Goal: Transaction & Acquisition: Purchase product/service

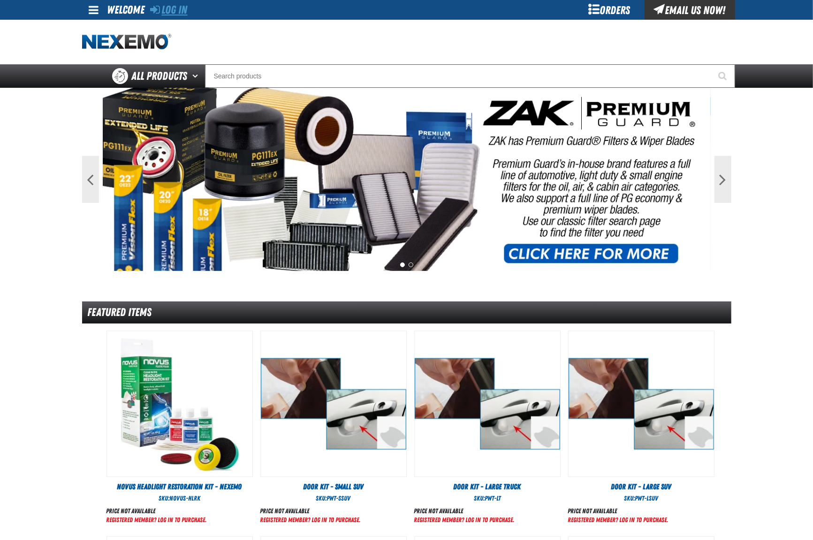
click at [176, 13] on link "Log In" at bounding box center [169, 9] width 37 height 13
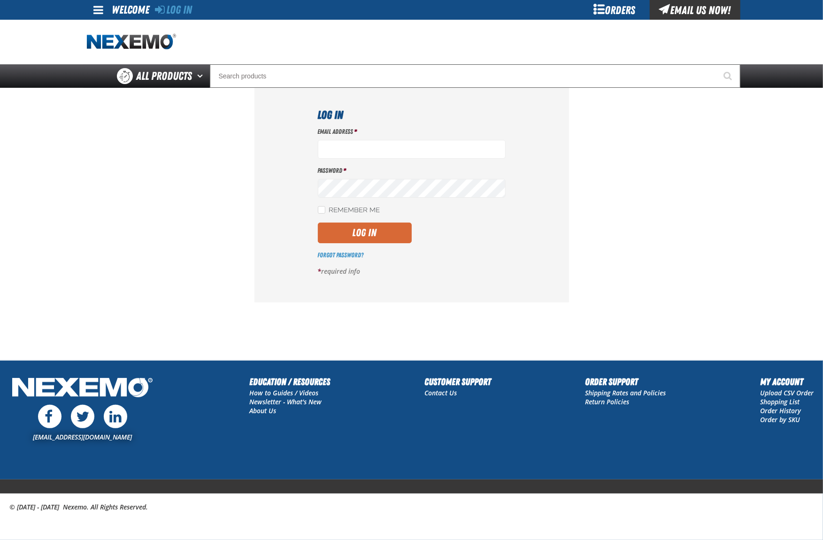
type input "jhalcomb01@vtaig.com"
click at [396, 235] on button "Log In" at bounding box center [365, 233] width 94 height 21
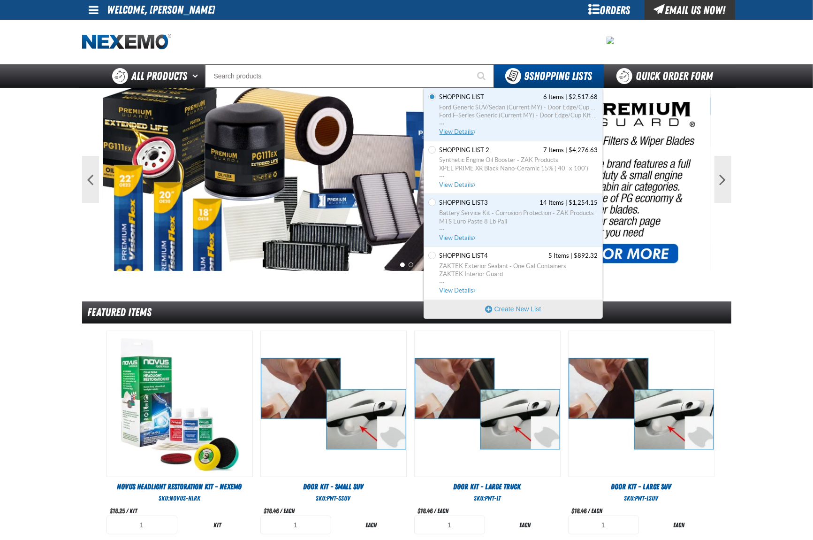
click at [466, 96] on span "Shopping List" at bounding box center [462, 97] width 45 height 8
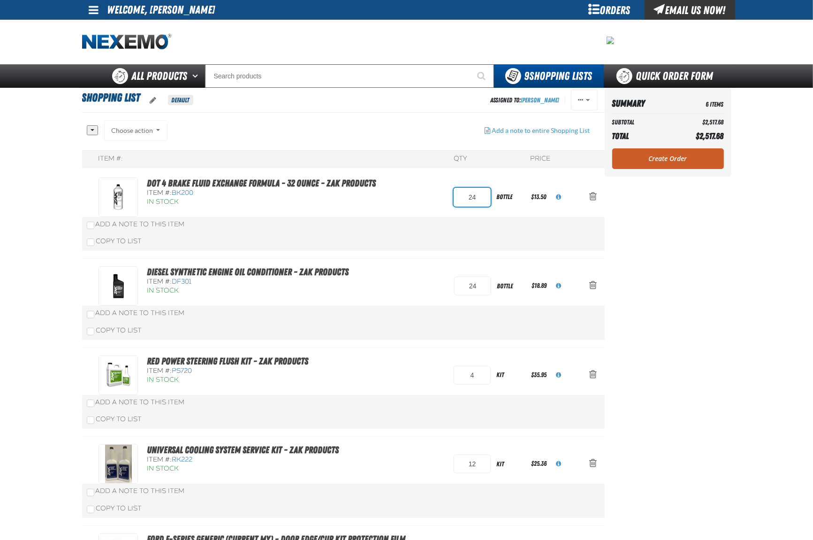
drag, startPoint x: 483, startPoint y: 205, endPoint x: 449, endPoint y: 202, distance: 33.9
click at [449, 202] on div "DOT 4 Brake Fluid Exchange Formula - 32 Ounce - ZAK Products Item #: BK200 In S…" at bounding box center [334, 196] width 471 height 39
type input "12"
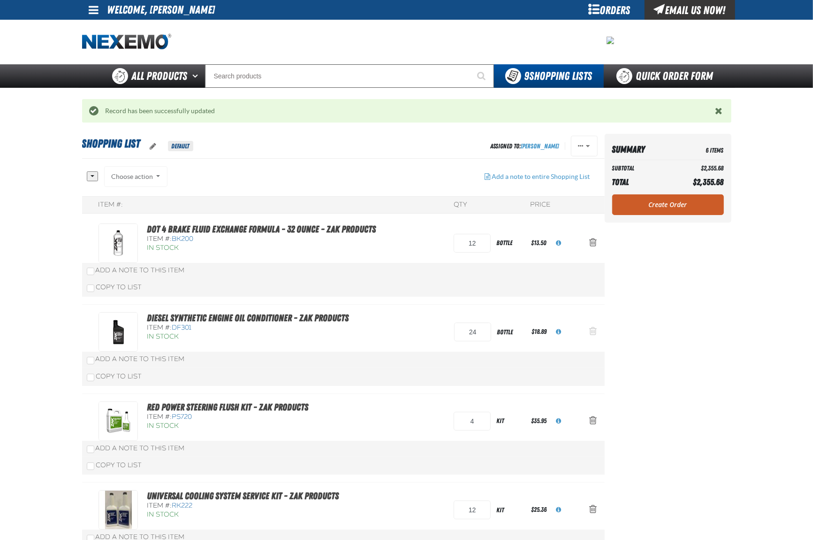
click at [596, 333] on span "Action Remove Diesel Synthetic Engine Oil Conditioner - ZAK Products from Shopp…" at bounding box center [594, 330] width 8 height 9
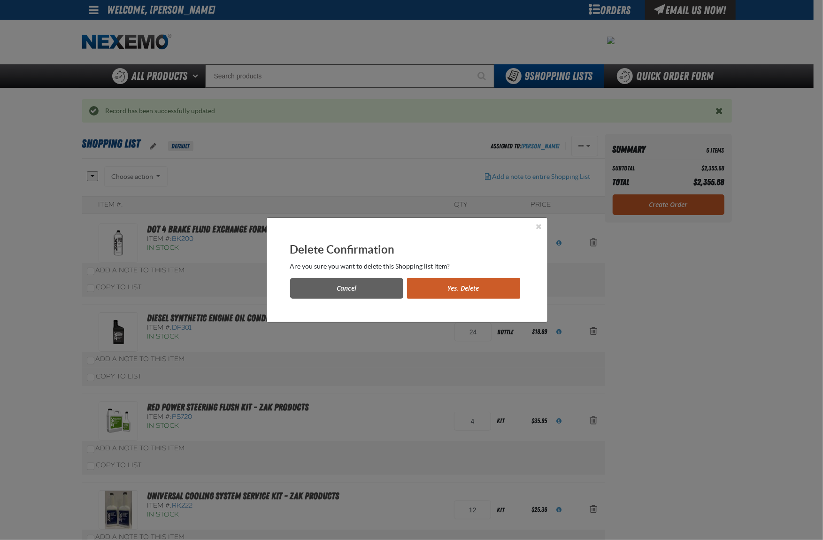
click at [474, 290] on button "Yes, Delete" at bounding box center [463, 288] width 113 height 21
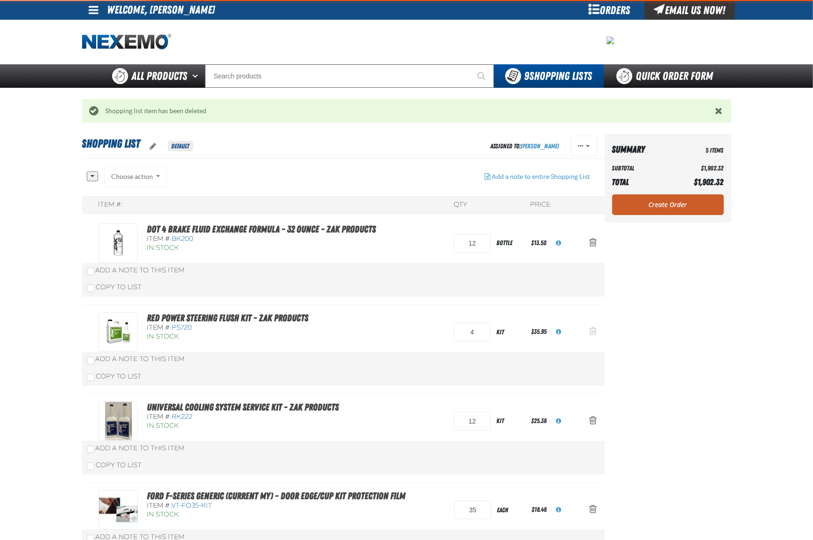
click at [590, 333] on span "Action Remove Red Power Steering Flush Kit - ZAK Products from Shopping List" at bounding box center [594, 330] width 8 height 9
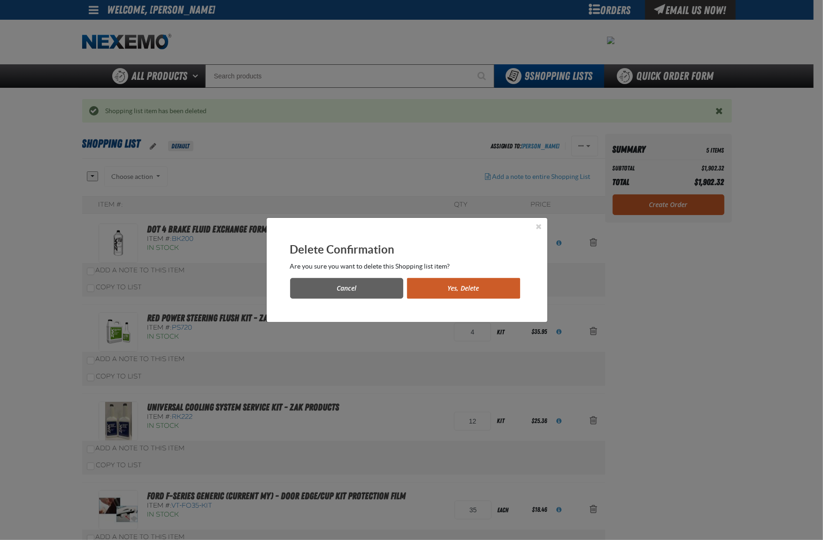
click at [468, 292] on button "Yes, Delete" at bounding box center [463, 288] width 113 height 21
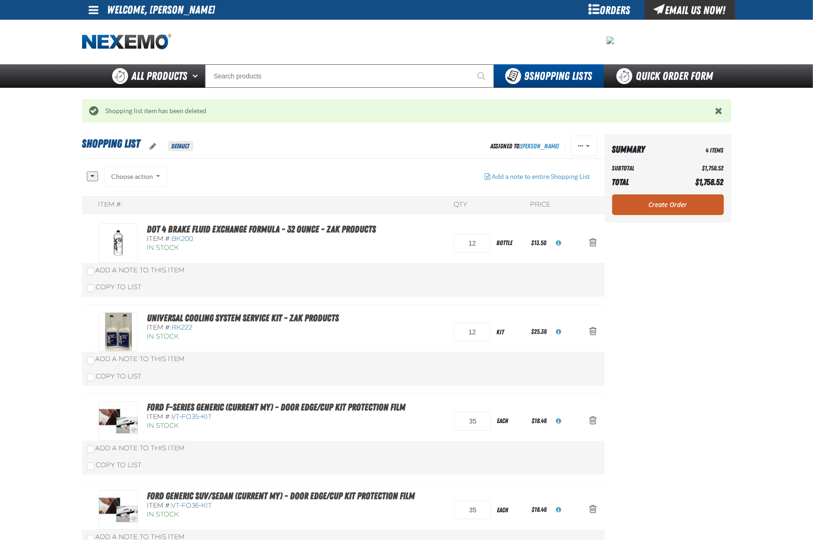
scroll to position [62, 0]
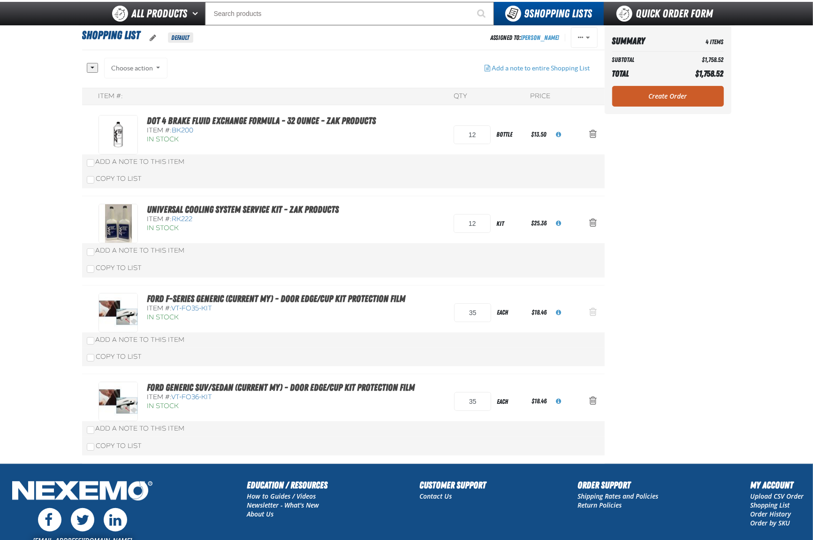
click at [592, 314] on span "Action Remove Ford F-Series Generic (Current MY) - Door Edge/Cup Kit Protection…" at bounding box center [594, 311] width 8 height 9
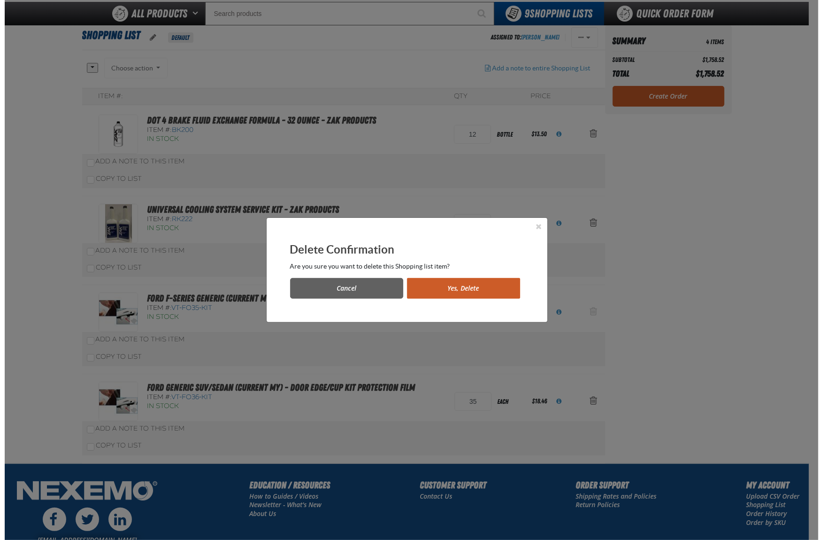
scroll to position [0, 0]
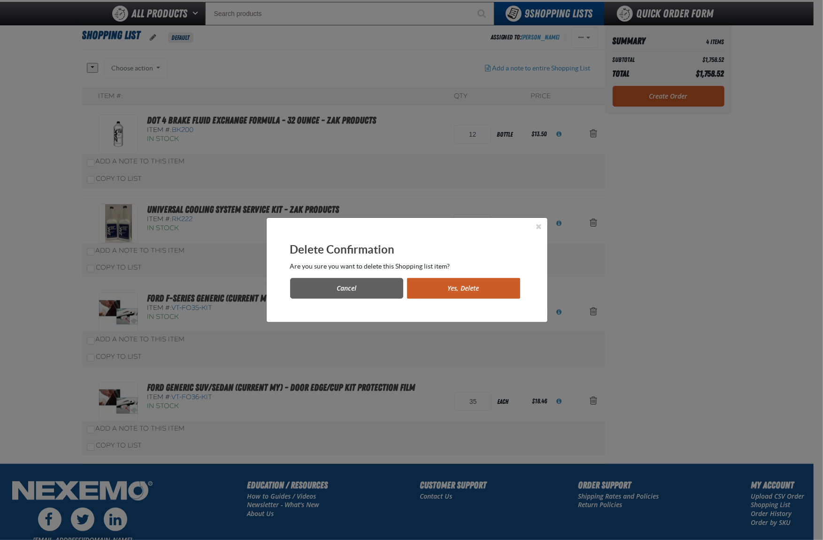
click at [460, 294] on button "Yes, Delete" at bounding box center [463, 288] width 113 height 21
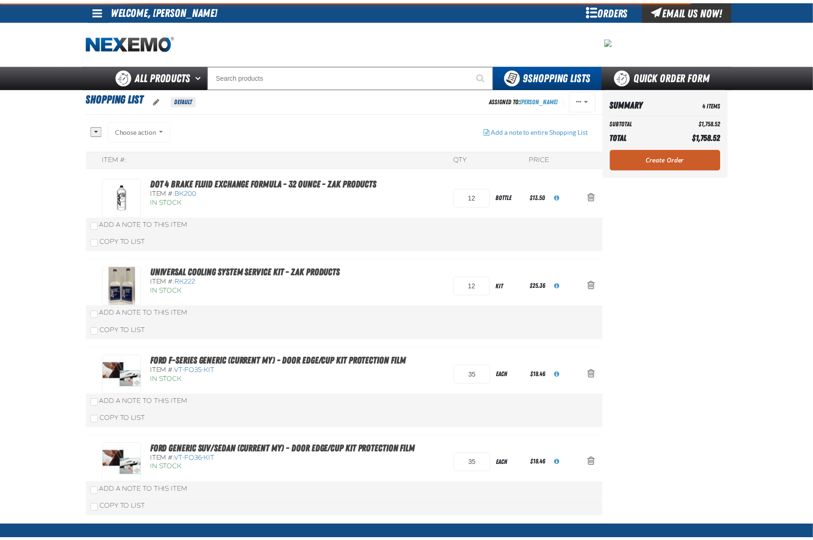
scroll to position [62, 0]
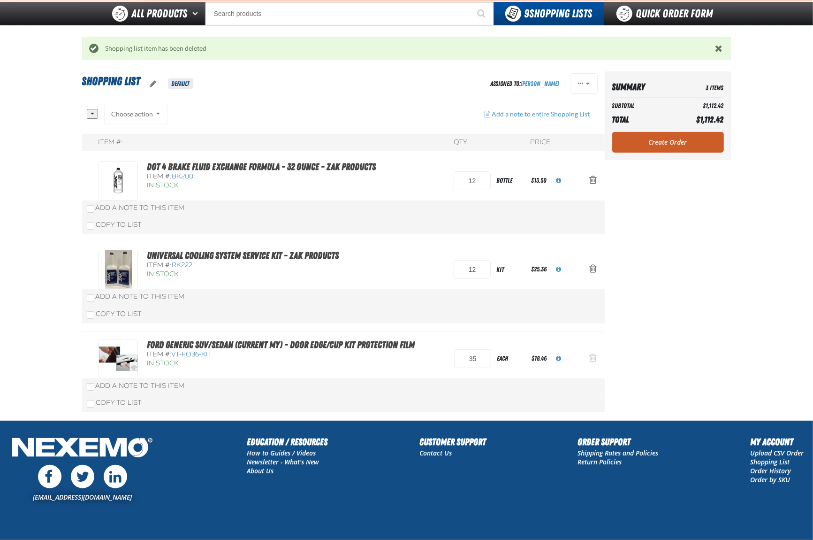
click at [592, 361] on span "Action Remove Ford Generic SUV/Sedan (Current MY) - Door Edge/Cup Kit Protectio…" at bounding box center [594, 357] width 8 height 9
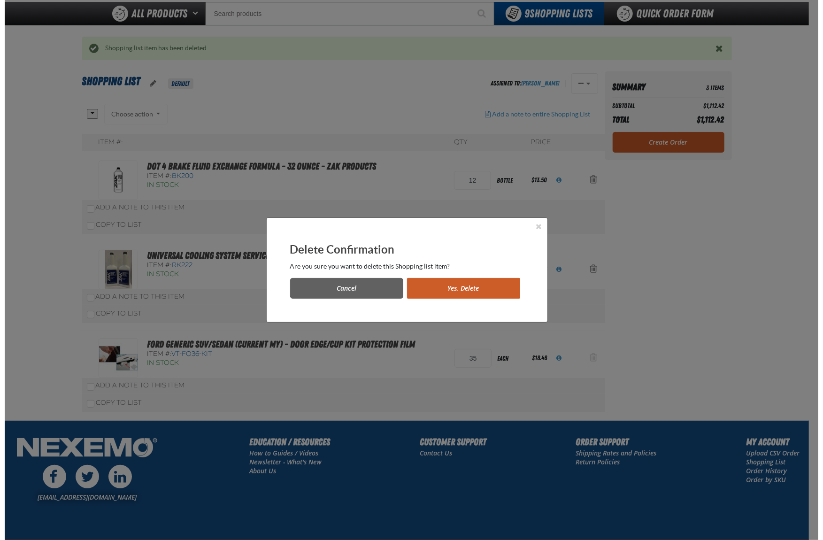
scroll to position [0, 0]
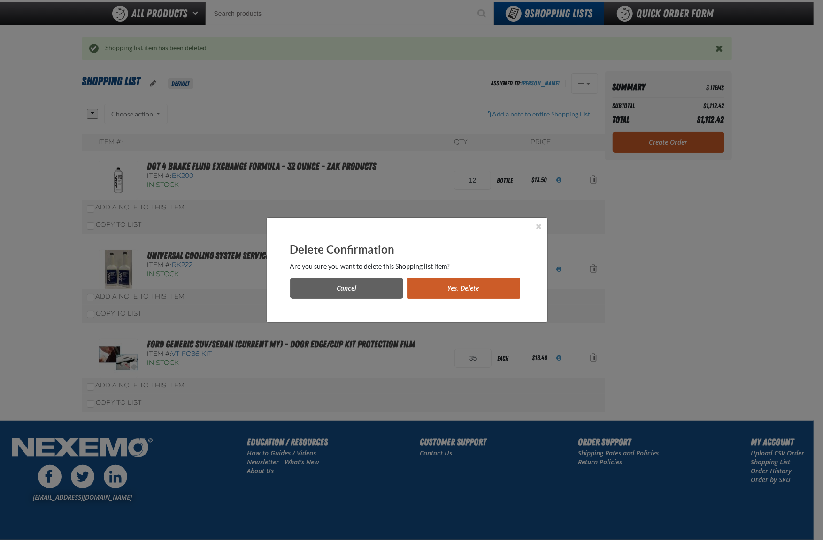
click at [432, 284] on button "Yes, Delete" at bounding box center [463, 288] width 113 height 21
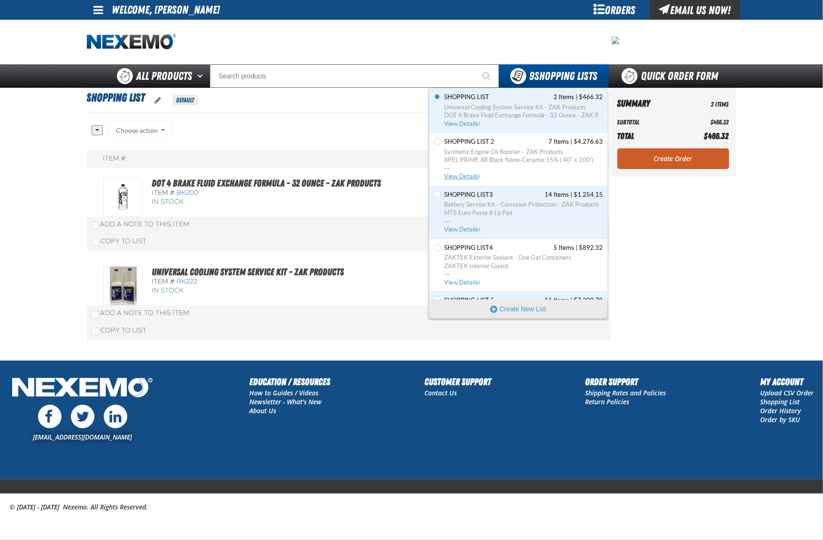
click at [457, 142] on span "Shopping List 2" at bounding box center [470, 142] width 50 height 8
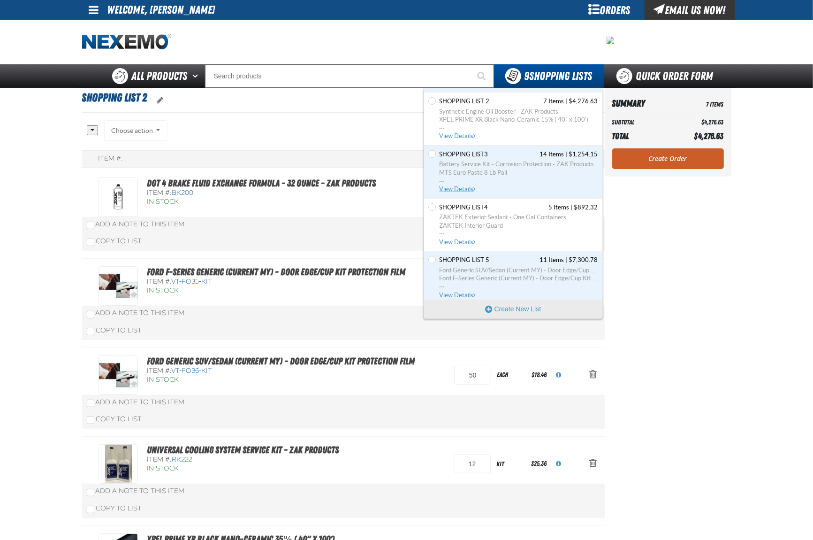
scroll to position [62, 0]
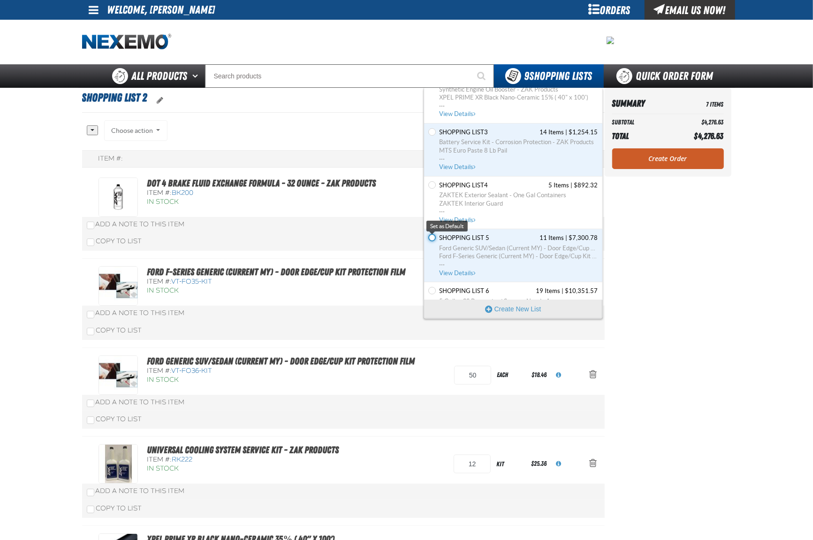
click at [430, 238] on input "Set the Shopping List 5 as Default" at bounding box center [433, 238] width 8 height 8
radio input "true"
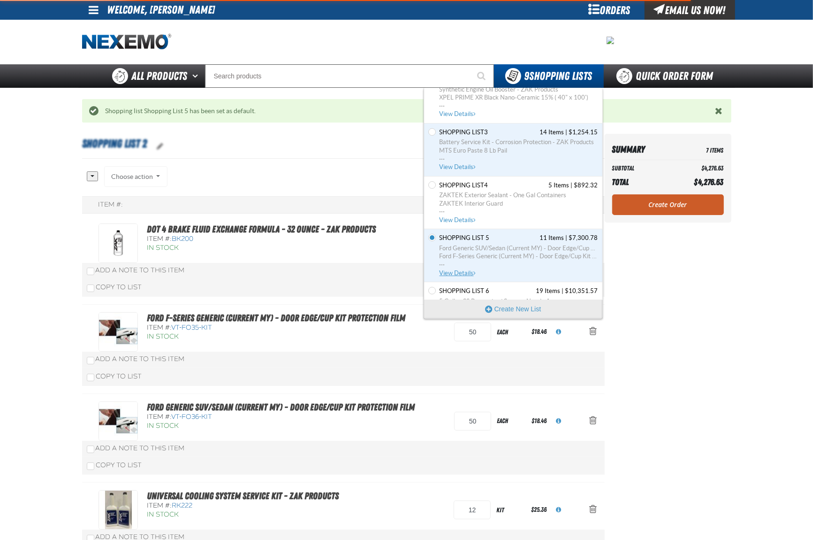
click at [453, 238] on span "Shopping List 5" at bounding box center [465, 238] width 50 height 8
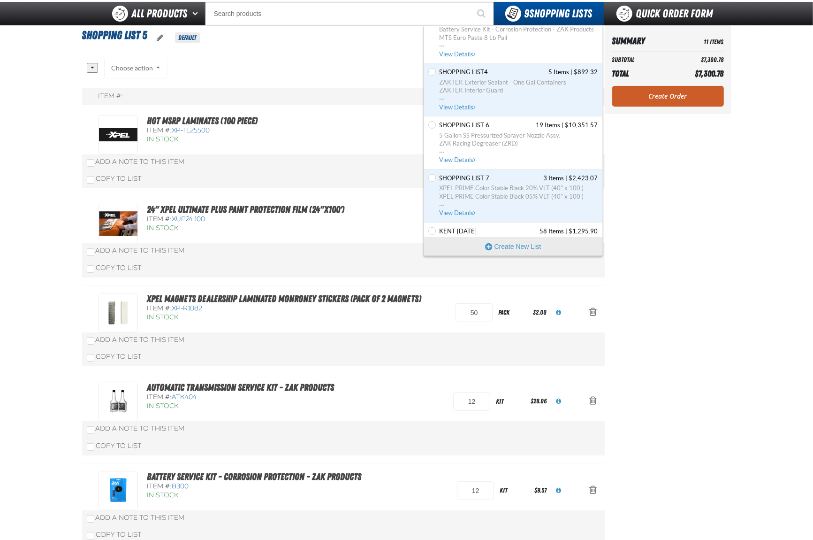
scroll to position [188, 0]
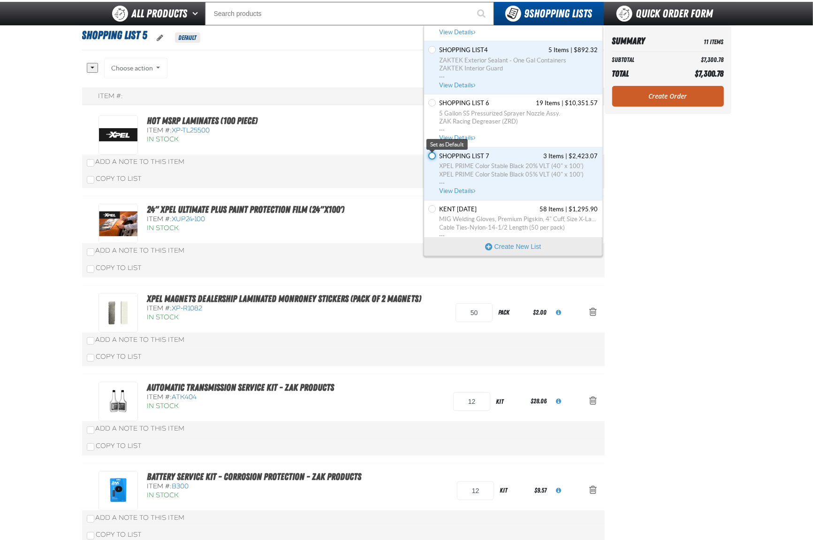
click at [434, 156] on input "Set the Shopping List 7 as Default" at bounding box center [433, 156] width 8 height 8
radio input "true"
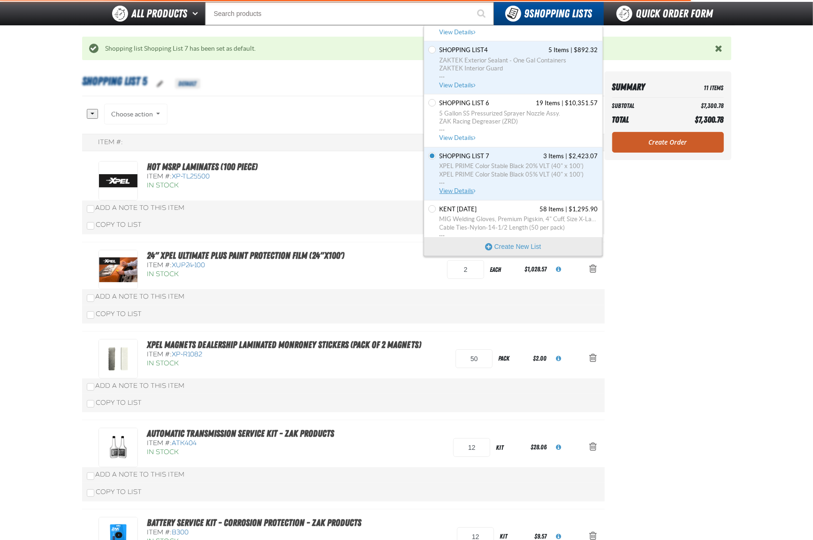
click at [454, 157] on span "Shopping List 7" at bounding box center [465, 156] width 50 height 8
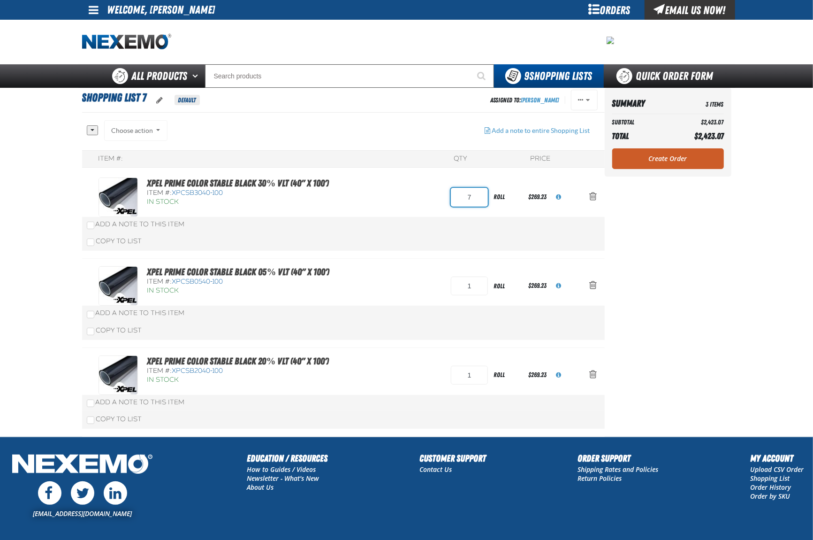
drag, startPoint x: 478, startPoint y: 193, endPoint x: 452, endPoint y: 194, distance: 26.3
click at [452, 194] on input "7" at bounding box center [469, 197] width 37 height 19
type input "3"
click at [407, 197] on div "Item #: QTY Price XPEL PRIME Color Stable Black 30% VLT (40" x 100') Item #: XP…" at bounding box center [343, 293] width 523 height 286
click at [308, 77] on input "Search" at bounding box center [349, 75] width 289 height 23
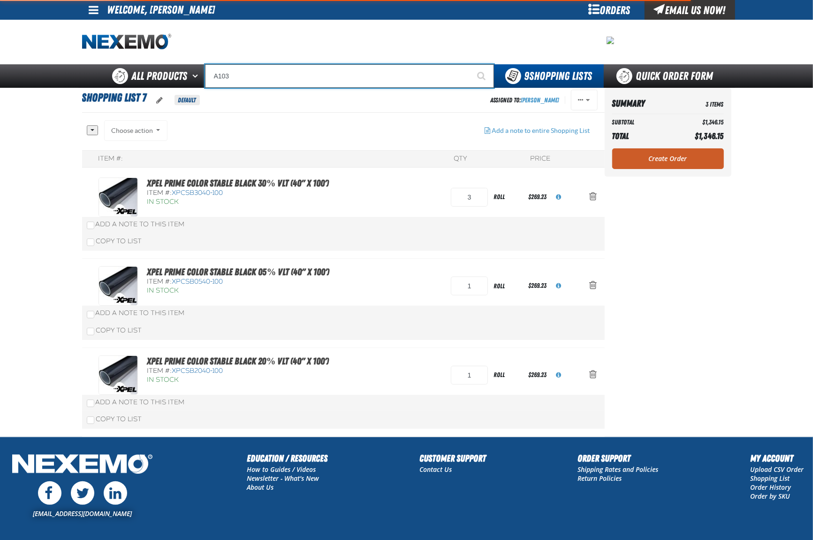
type input "A103"
click at [471, 64] on button "Start Searching" at bounding box center [482, 75] width 23 height 23
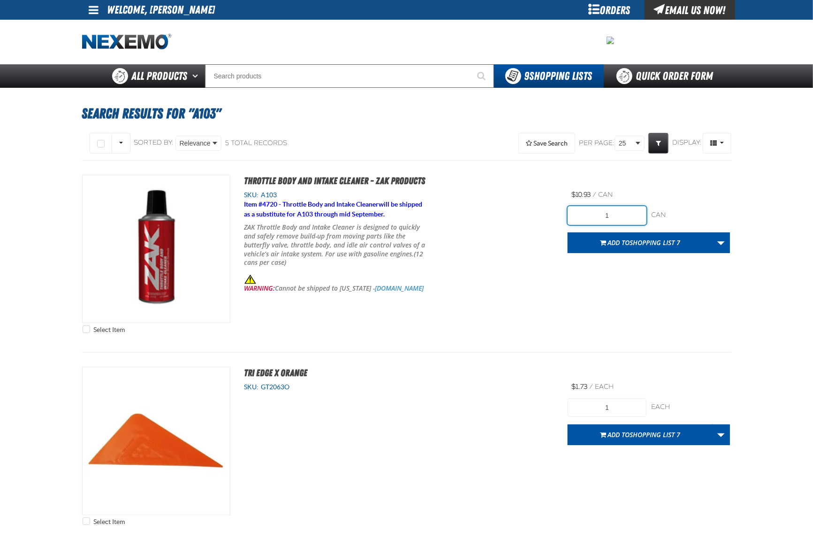
click at [634, 209] on input "1" at bounding box center [607, 215] width 79 height 19
type input "12"
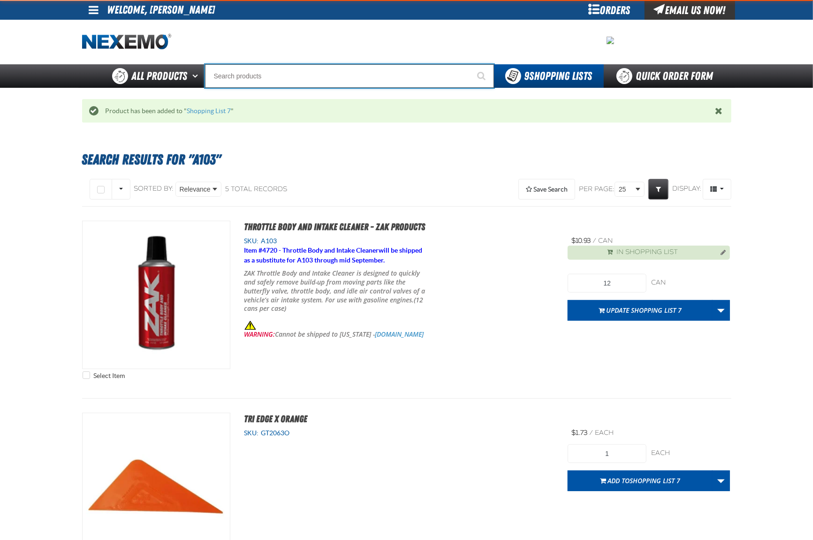
click at [305, 77] on input "Search" at bounding box center [349, 75] width 289 height 23
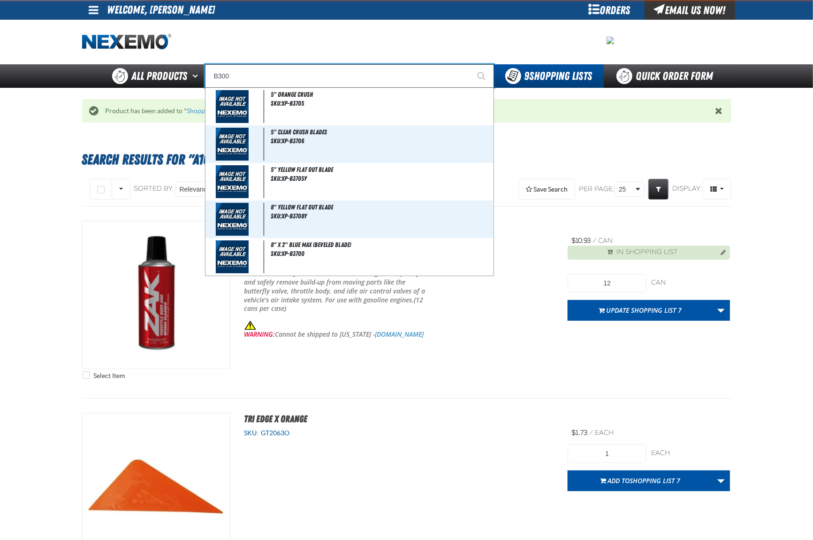
type input "B300"
click at [471, 64] on button "Start Searching" at bounding box center [482, 75] width 23 height 23
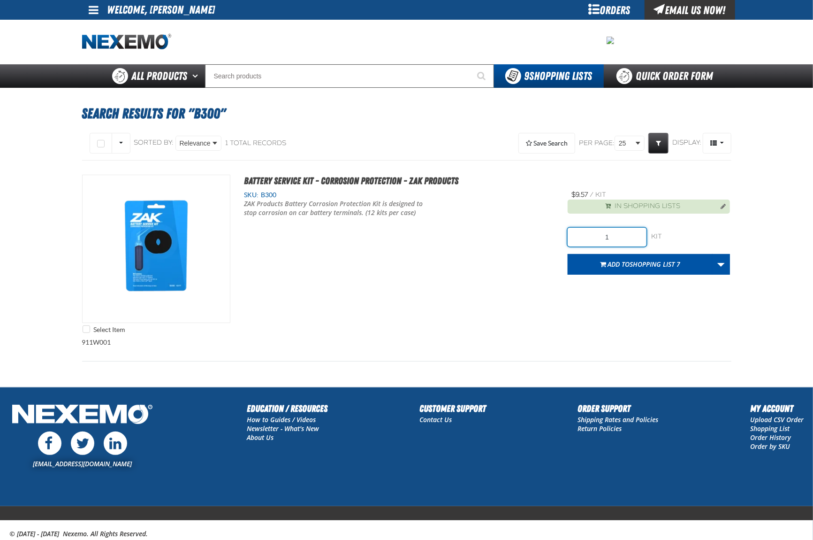
drag, startPoint x: 624, startPoint y: 245, endPoint x: 573, endPoint y: 237, distance: 51.8
click at [573, 237] on input "1" at bounding box center [607, 237] width 79 height 19
type input "24"
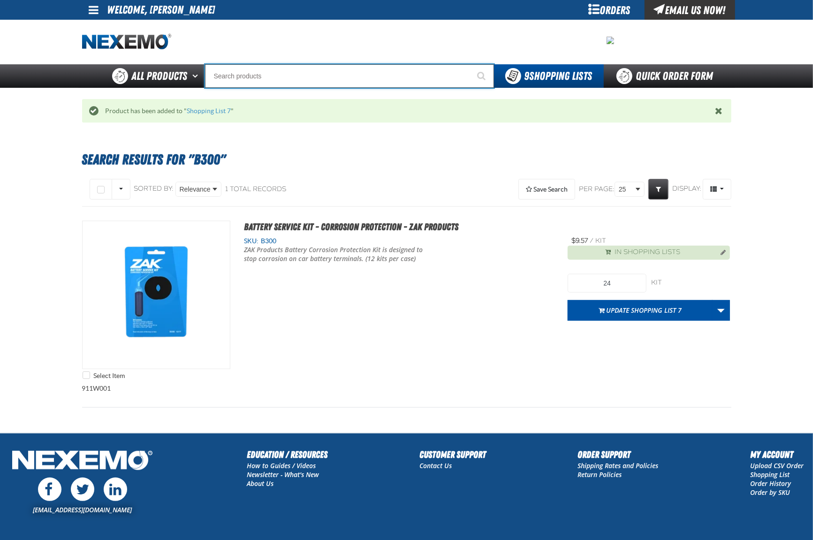
click at [355, 79] on input "Search" at bounding box center [349, 75] width 289 height 23
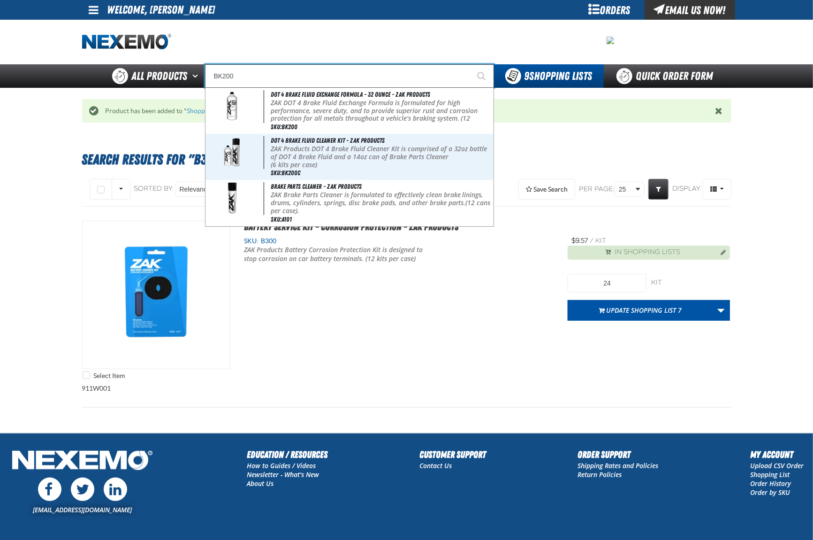
type input "BK200"
click at [471, 64] on button "Start Searching" at bounding box center [482, 75] width 23 height 23
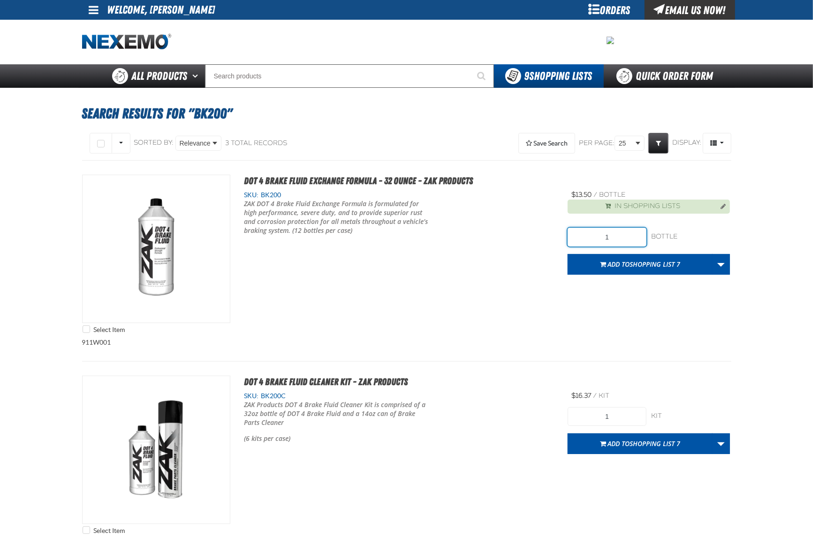
click at [631, 241] on input "1" at bounding box center [607, 237] width 79 height 19
type input "12"
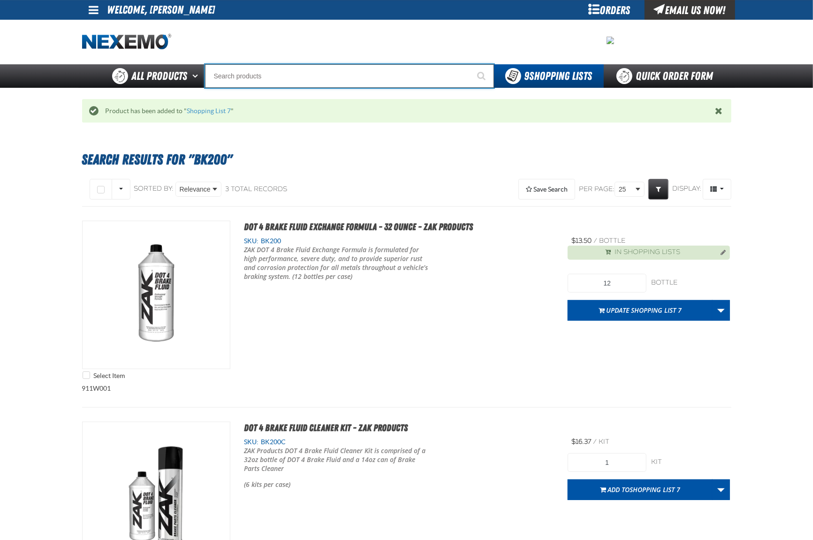
click at [308, 73] on input "Search" at bounding box center [349, 75] width 289 height 23
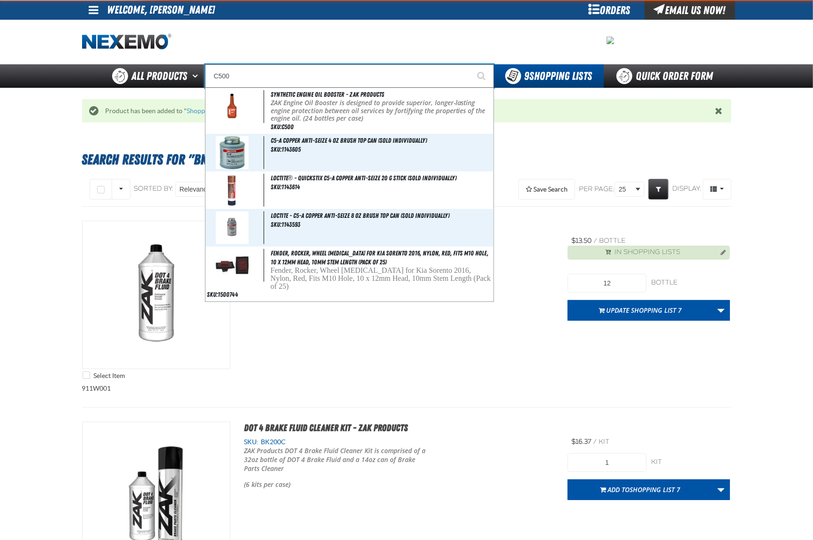
type input "C500"
click at [471, 64] on button "Start Searching" at bounding box center [482, 75] width 23 height 23
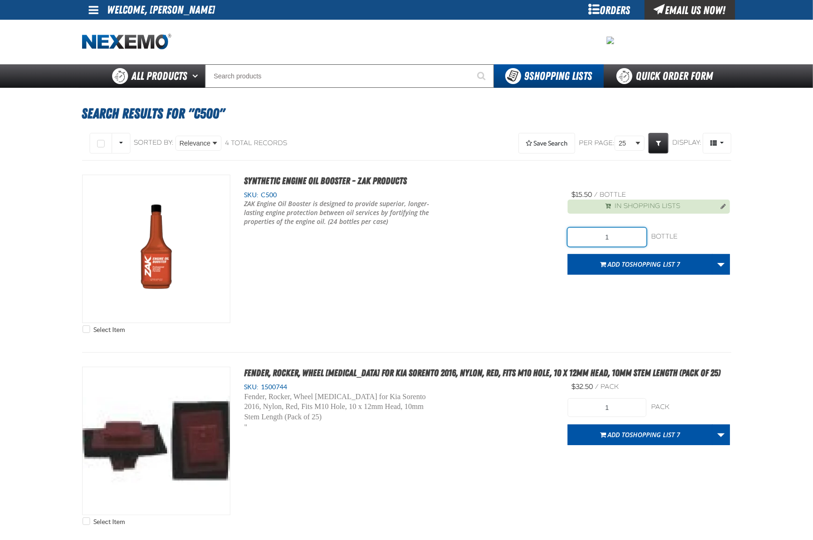
drag, startPoint x: 612, startPoint y: 233, endPoint x: 575, endPoint y: 236, distance: 36.7
click at [577, 236] on input "1" at bounding box center [607, 237] width 79 height 19
type input "24"
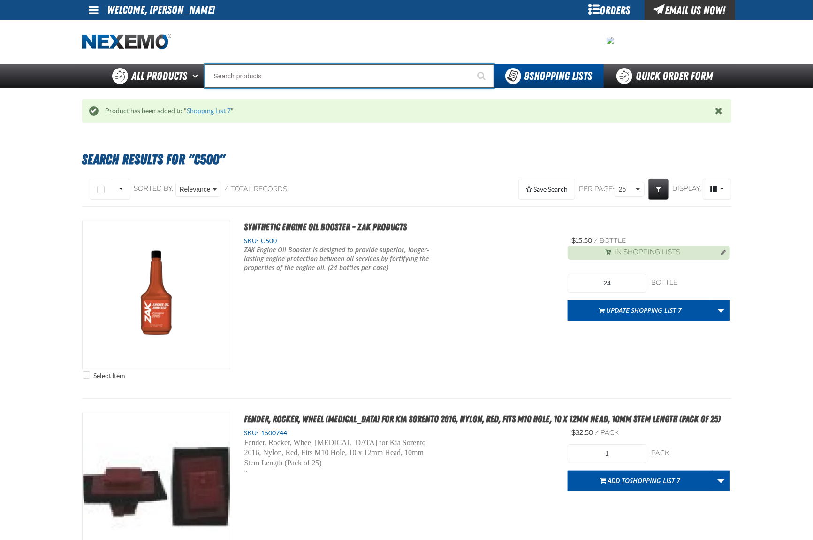
click at [315, 77] on input "Search" at bounding box center [349, 75] width 289 height 23
type input "R"
type input "ROADSIDE R"
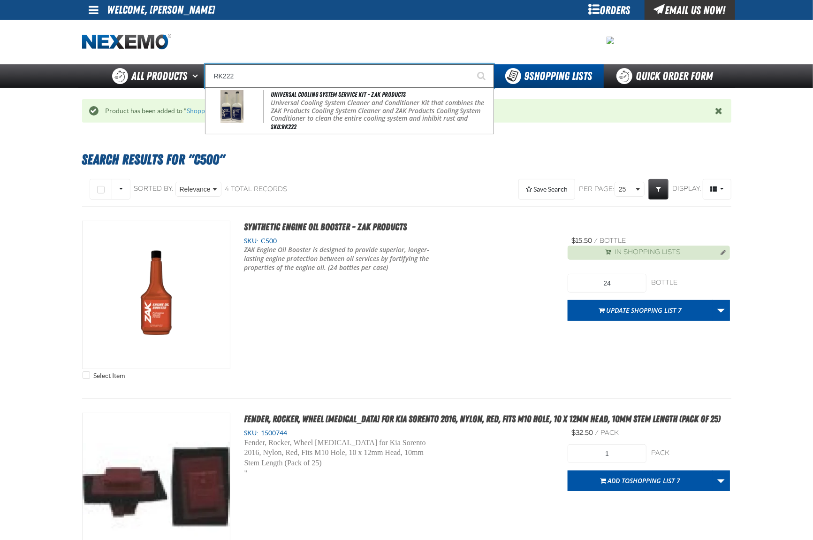
type input "RK222"
click at [471, 64] on button "Start Searching" at bounding box center [482, 75] width 23 height 23
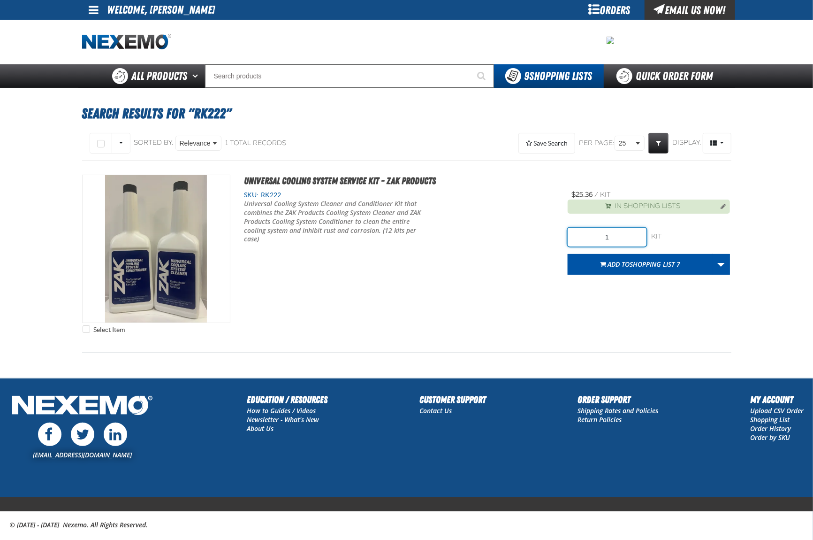
click at [614, 240] on input "1" at bounding box center [607, 237] width 79 height 19
type input "12"
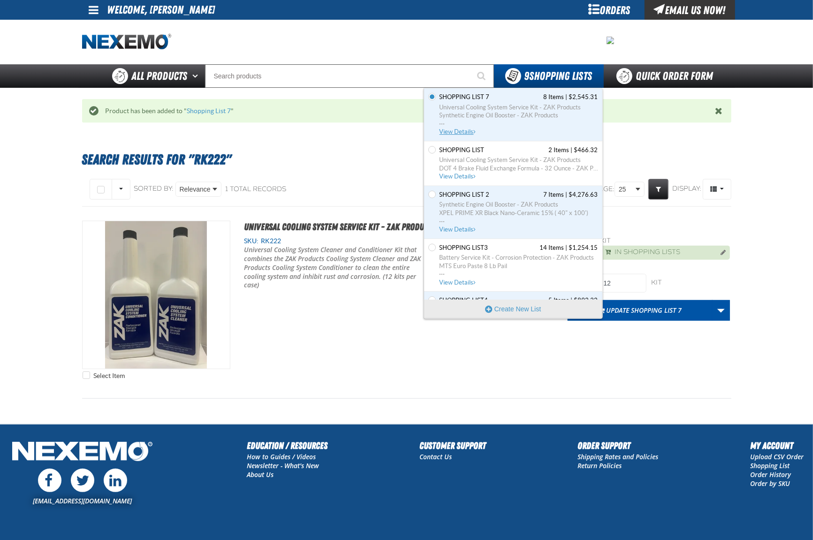
click at [465, 96] on span "Shopping List 7" at bounding box center [465, 97] width 50 height 8
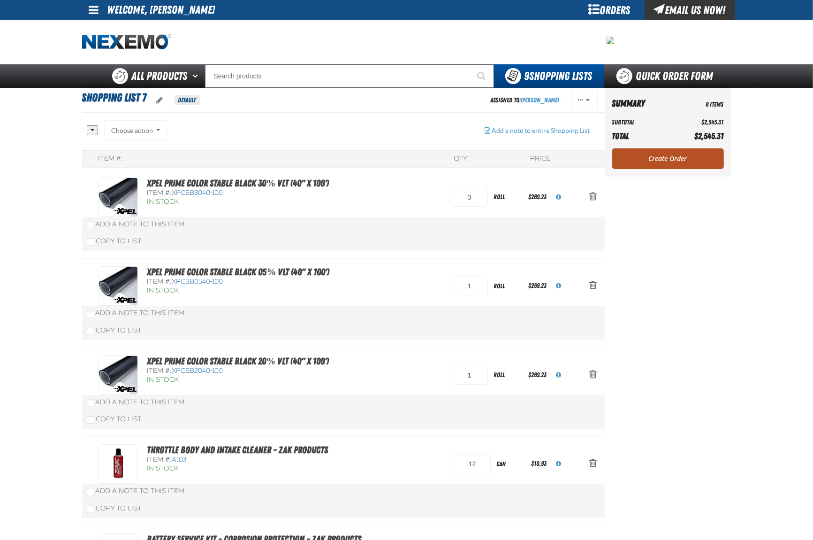
click at [682, 157] on link "Create Order" at bounding box center [669, 158] width 112 height 21
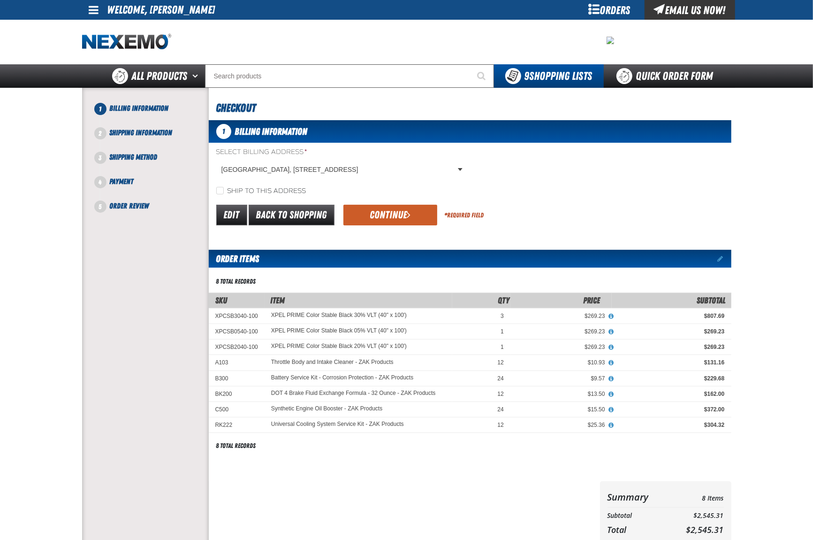
click at [370, 228] on div "1 Billing Information Select Billing Address * Westway Ford, 801 West Airport F…" at bounding box center [470, 334] width 523 height 428
click at [375, 217] on button "Continue" at bounding box center [391, 215] width 94 height 21
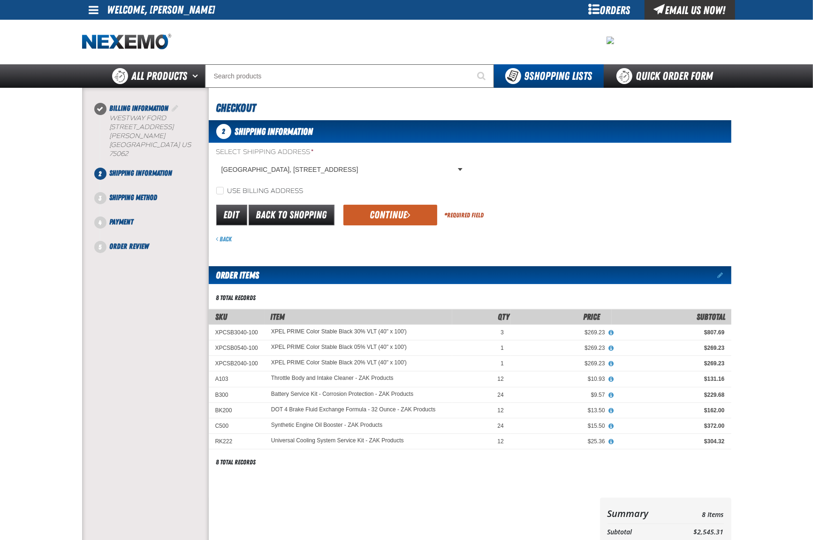
click at [374, 220] on button "Continue" at bounding box center [391, 215] width 94 height 21
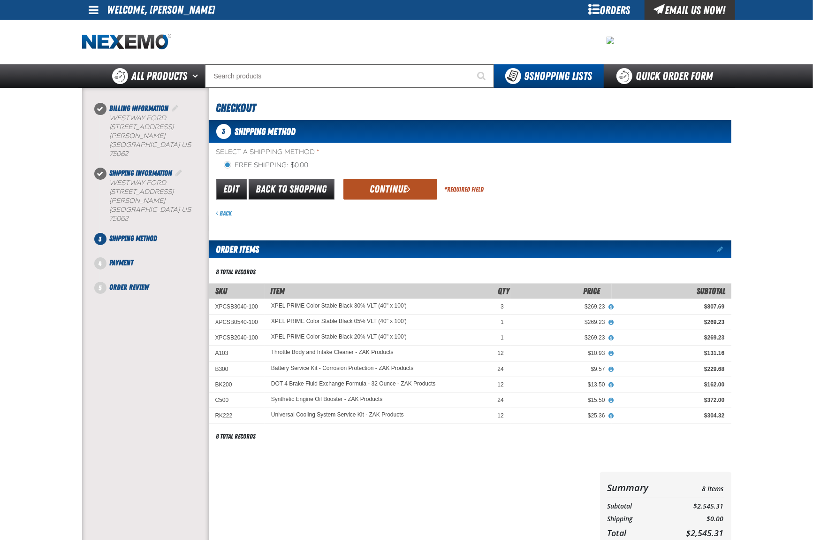
click at [378, 194] on button "Continue" at bounding box center [391, 189] width 94 height 21
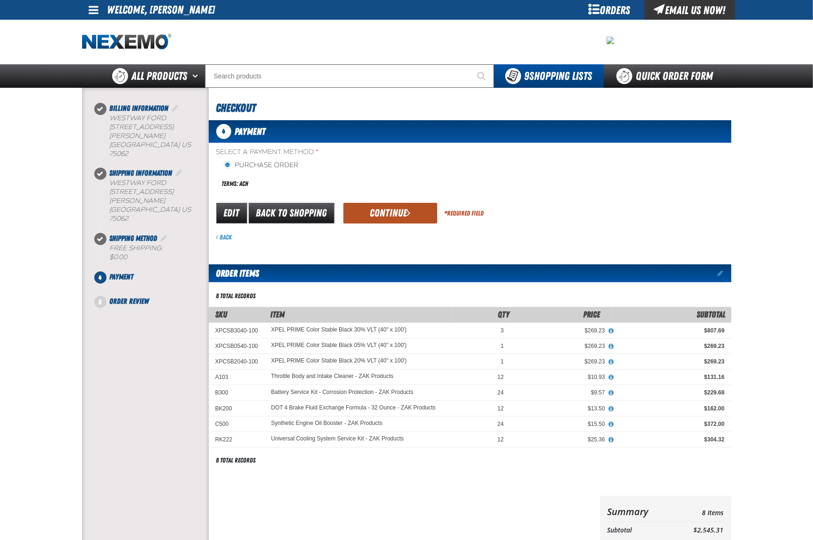
click at [365, 218] on button "Continue" at bounding box center [391, 213] width 94 height 21
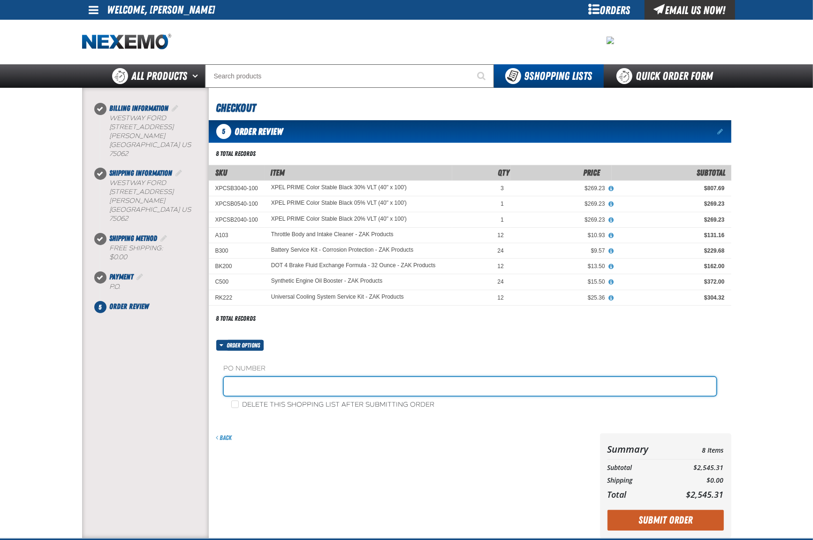
click at [269, 390] on input "text" at bounding box center [470, 386] width 493 height 19
type input "Z0830"
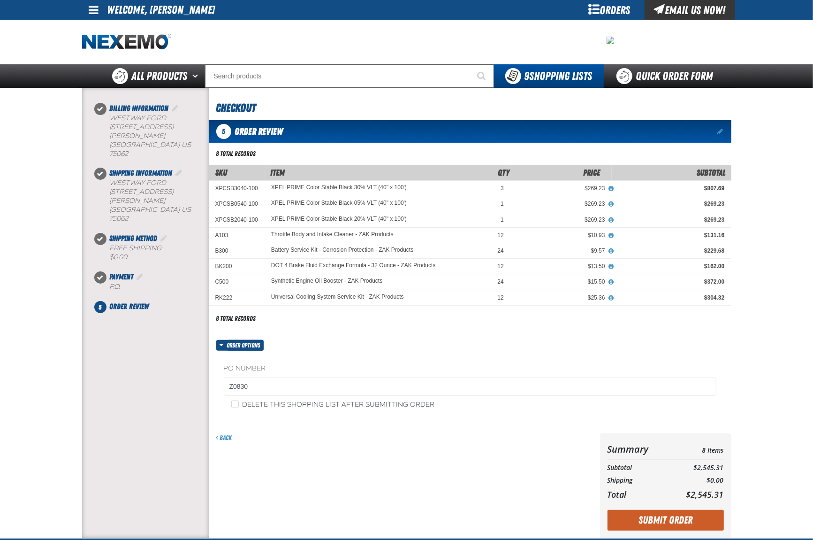
click at [654, 516] on button "Submit Order" at bounding box center [666, 520] width 116 height 21
